Goal: Task Accomplishment & Management: Manage account settings

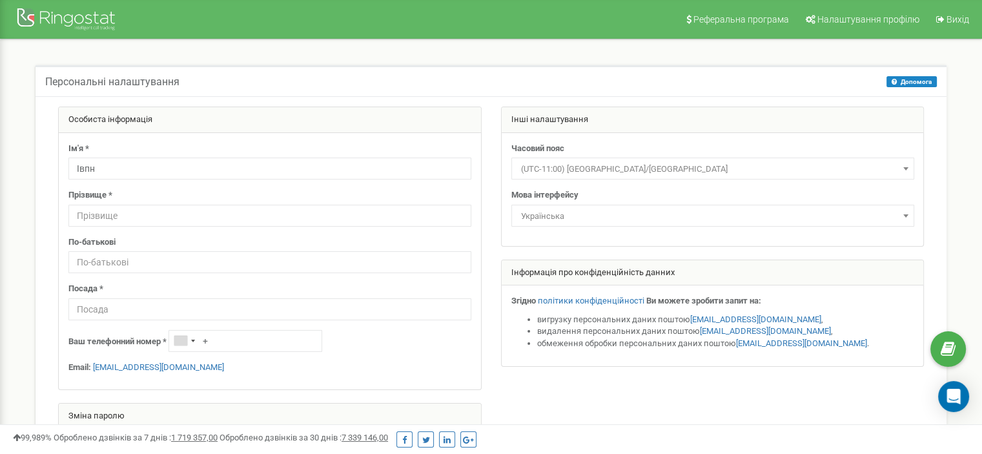
type input "Івпн"
click at [322, 217] on input "text" at bounding box center [269, 216] width 403 height 22
type input "Кулиняк"
click at [297, 255] on input "text" at bounding box center [269, 262] width 403 height 22
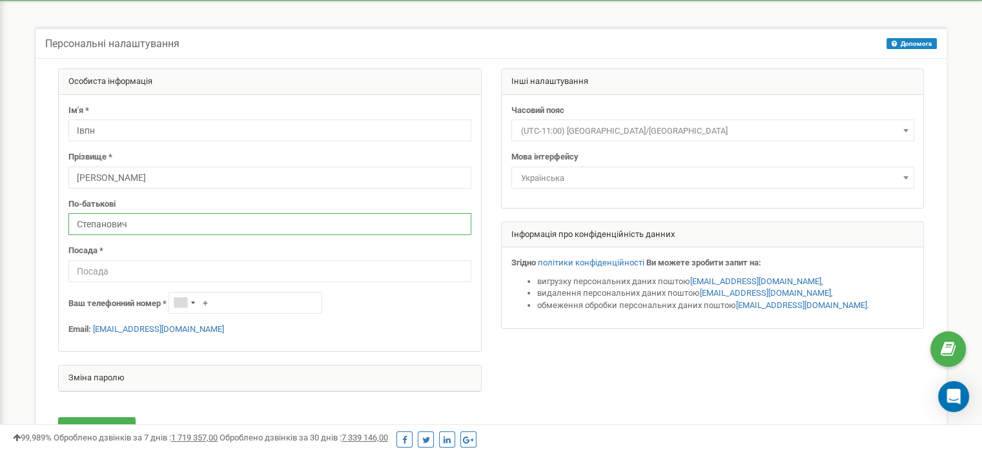
scroll to position [41, 0]
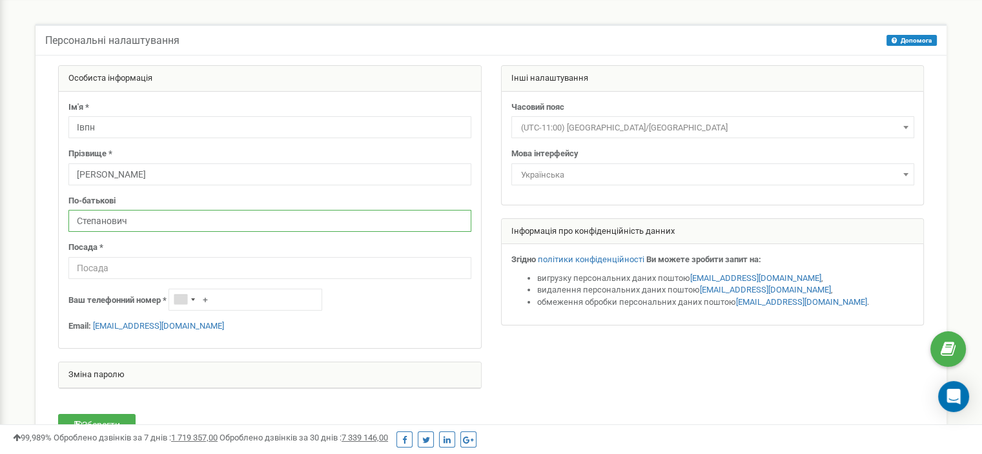
type input "Степанович"
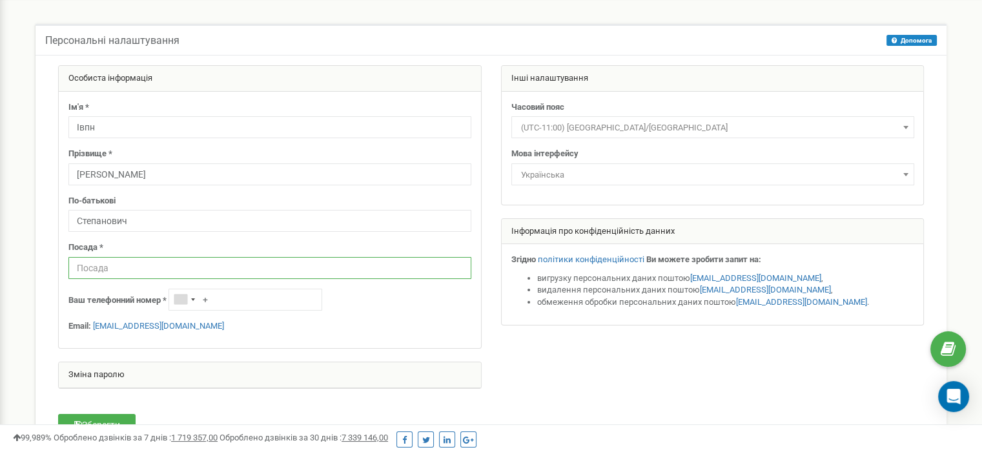
click at [287, 272] on input "text" at bounding box center [269, 268] width 403 height 22
type input "Керівник відділу продажу"
click at [267, 305] on input "+" at bounding box center [246, 300] width 154 height 22
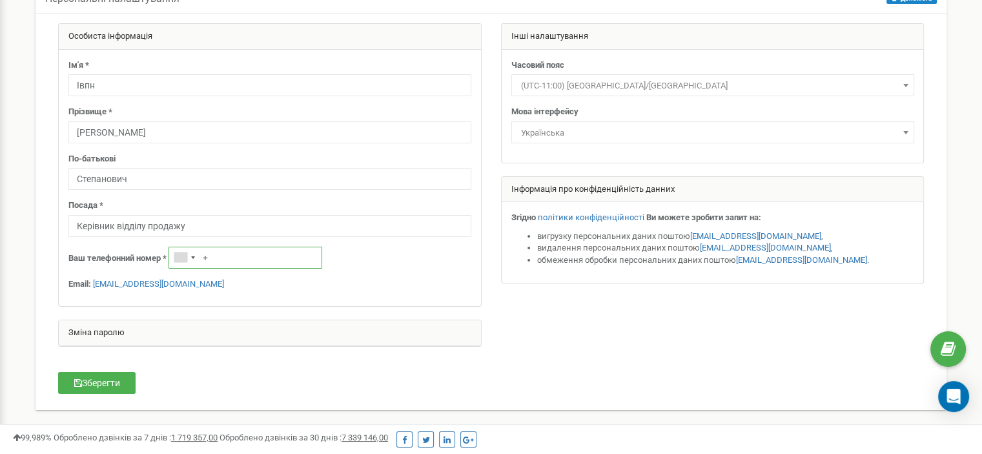
scroll to position [83, 0]
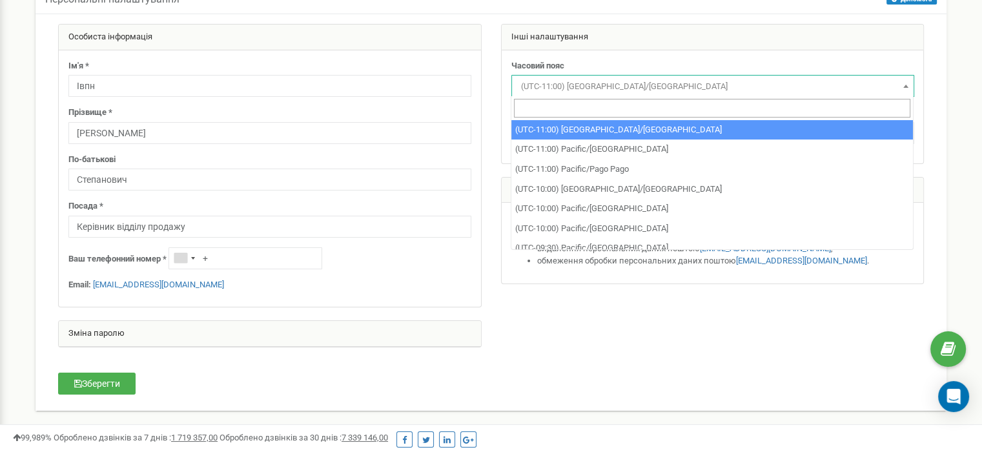
click at [644, 85] on span "(UTC-11:00) Pacific/Midway" at bounding box center [713, 86] width 394 height 18
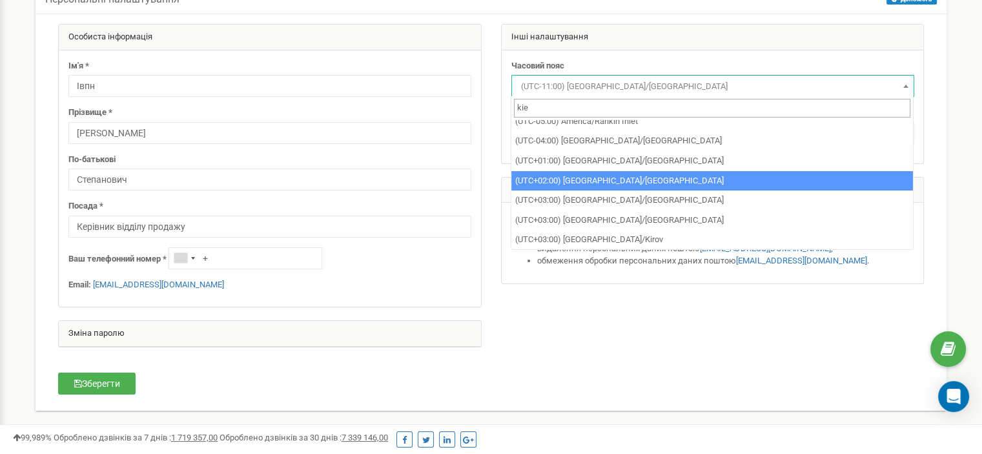
scroll to position [0, 0]
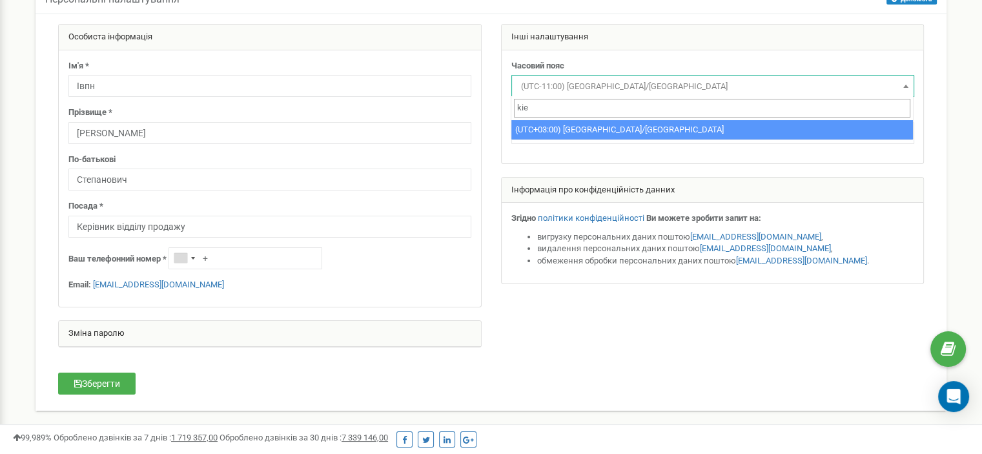
type input "kie"
select select "Europe/Kiev"
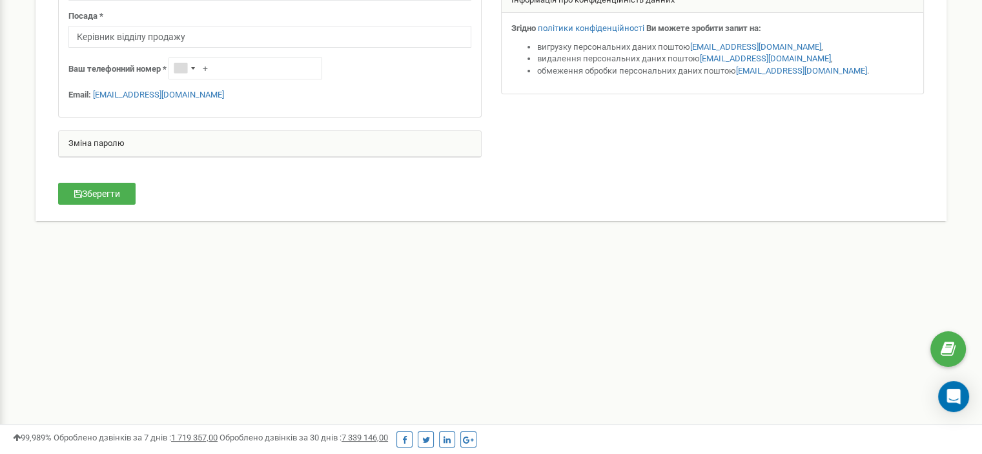
scroll to position [274, 0]
click at [121, 183] on button "Зберегти" at bounding box center [96, 192] width 77 height 22
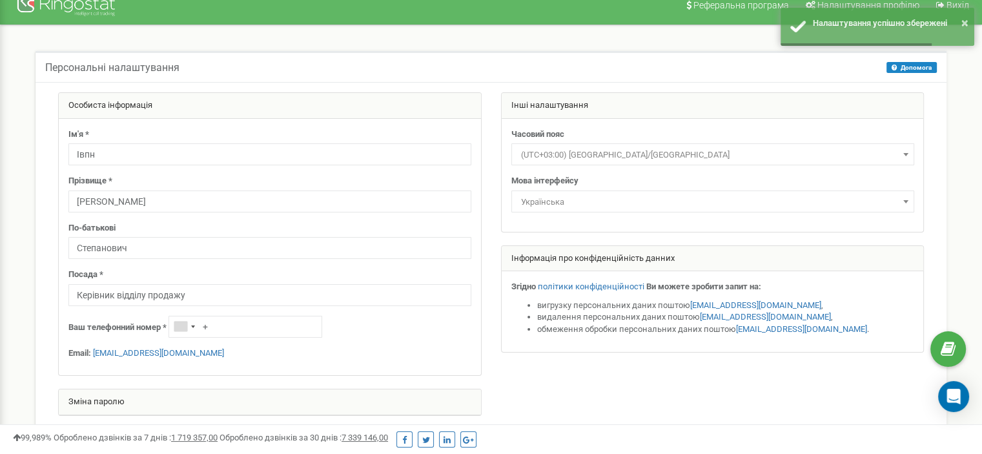
scroll to position [0, 0]
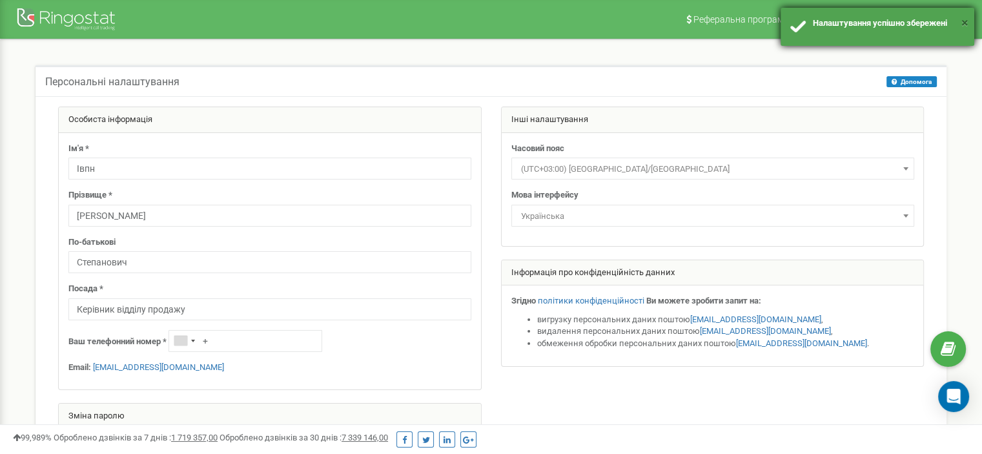
click at [966, 20] on button "×" at bounding box center [964, 23] width 7 height 19
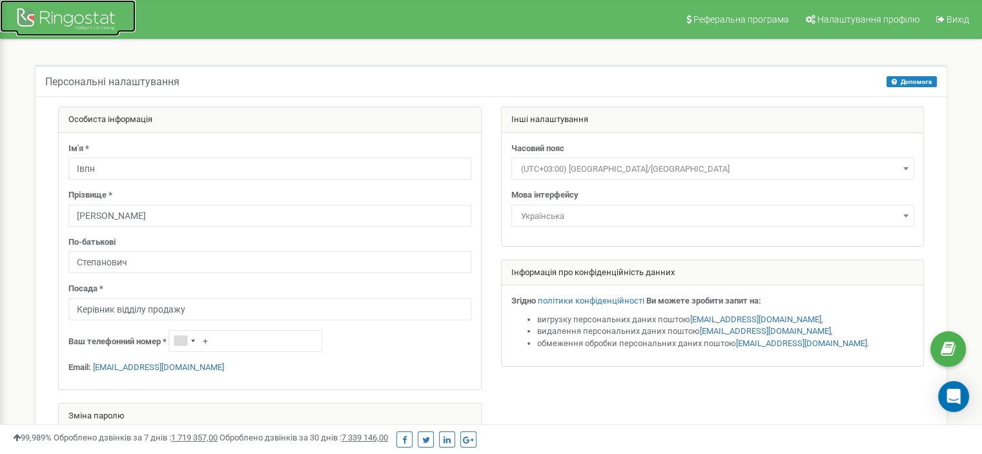
click at [106, 22] on div at bounding box center [67, 20] width 103 height 31
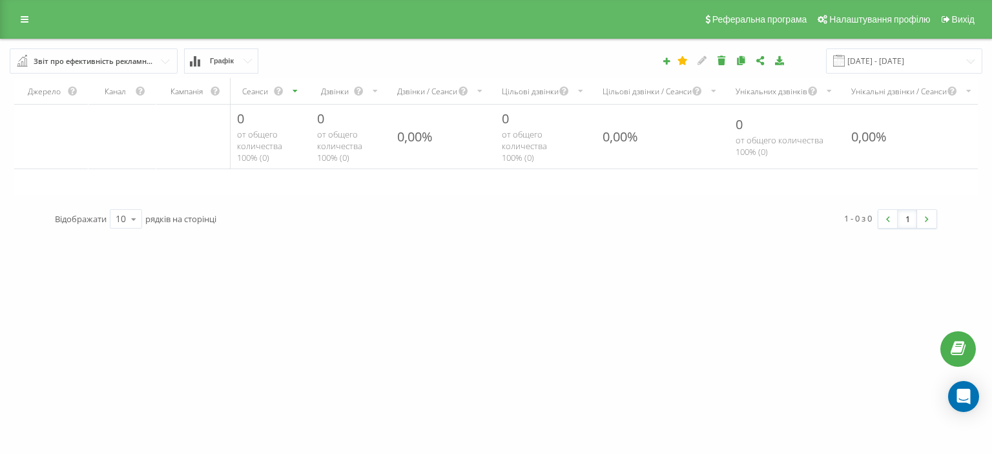
click at [294, 89] on icon "scrollable content" at bounding box center [295, 90] width 8 height 15
click at [157, 61] on input "text" at bounding box center [94, 60] width 167 height 23
click at [510, 32] on div "Реферальна програма Налаштування профілю Вихід" at bounding box center [496, 19] width 992 height 39
